Goal: Obtain resource: Obtain resource

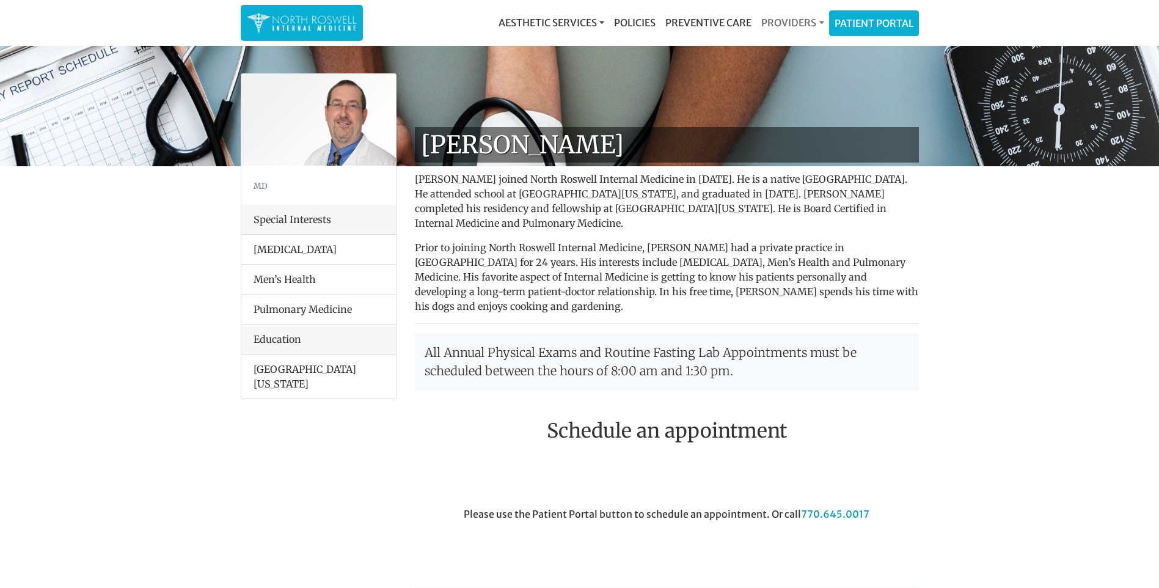
click at [788, 20] on link "Providers" at bounding box center [793, 22] width 72 height 24
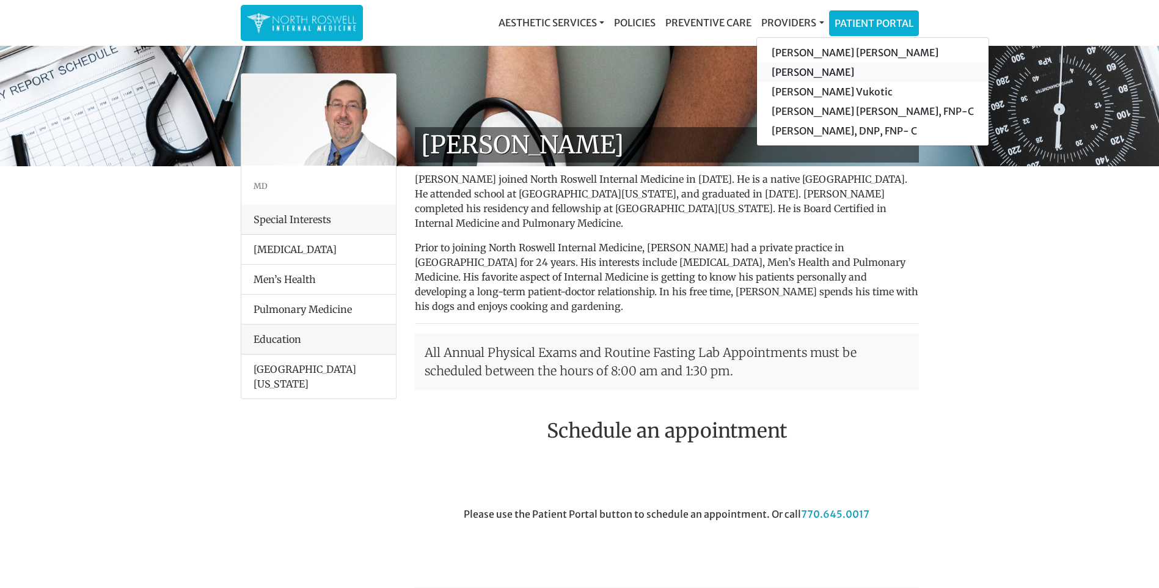
click at [812, 69] on link "[PERSON_NAME]" at bounding box center [873, 72] width 232 height 20
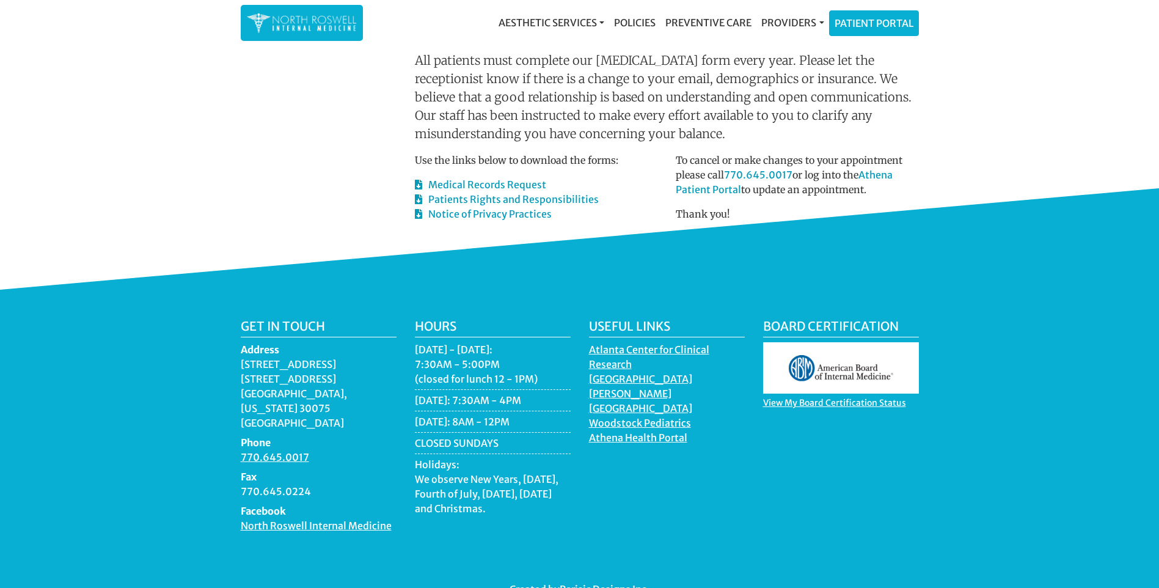
scroll to position [672, 0]
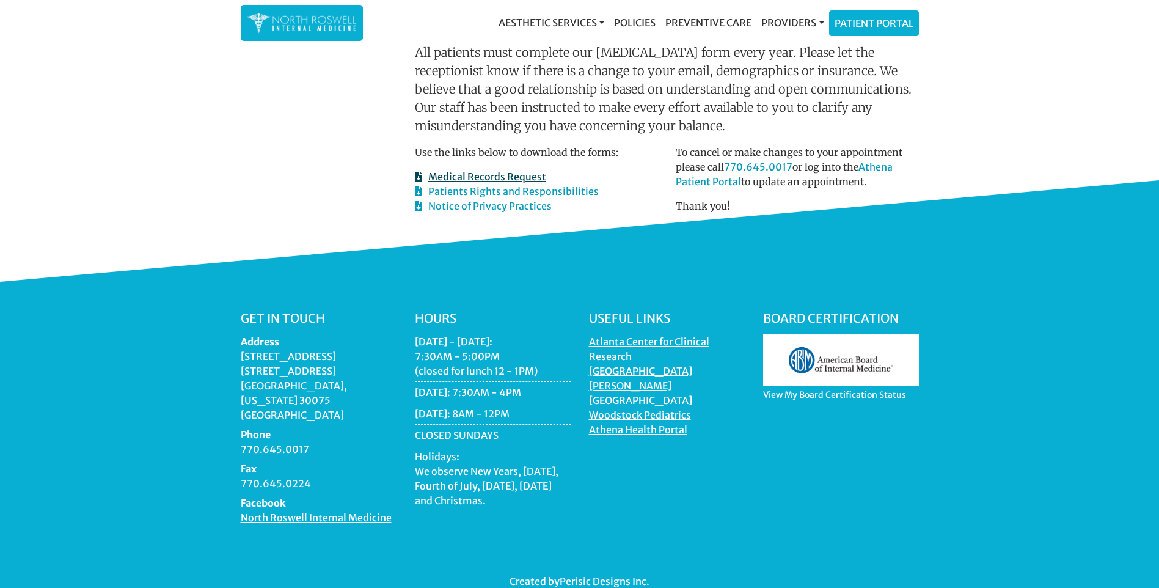
click at [476, 170] on link "Medical Records Request" at bounding box center [480, 176] width 131 height 12
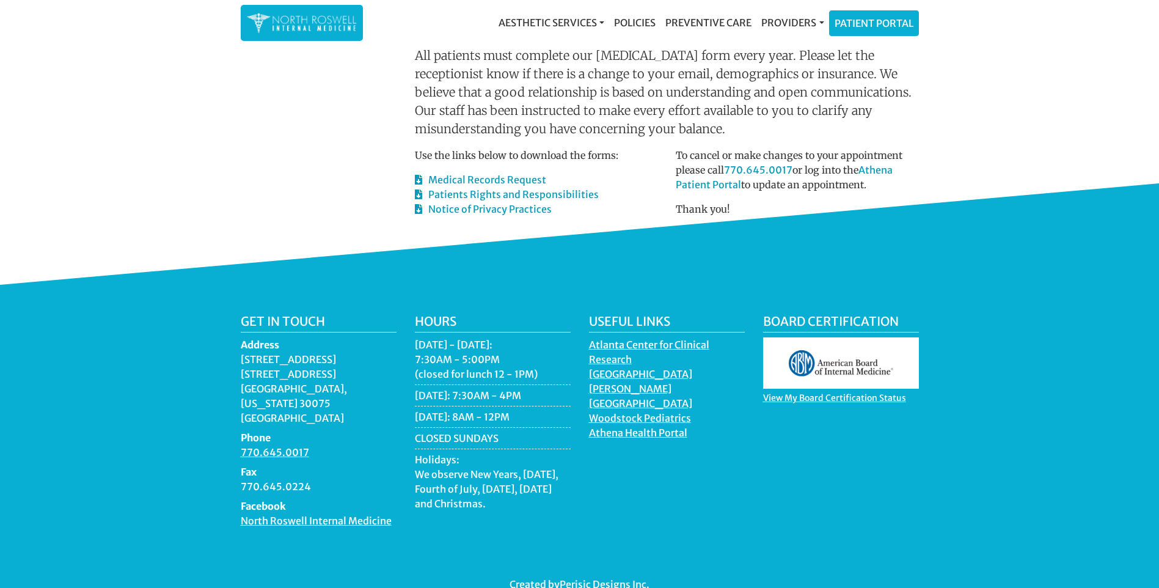
scroll to position [673, 0]
